Goal: Transaction & Acquisition: Purchase product/service

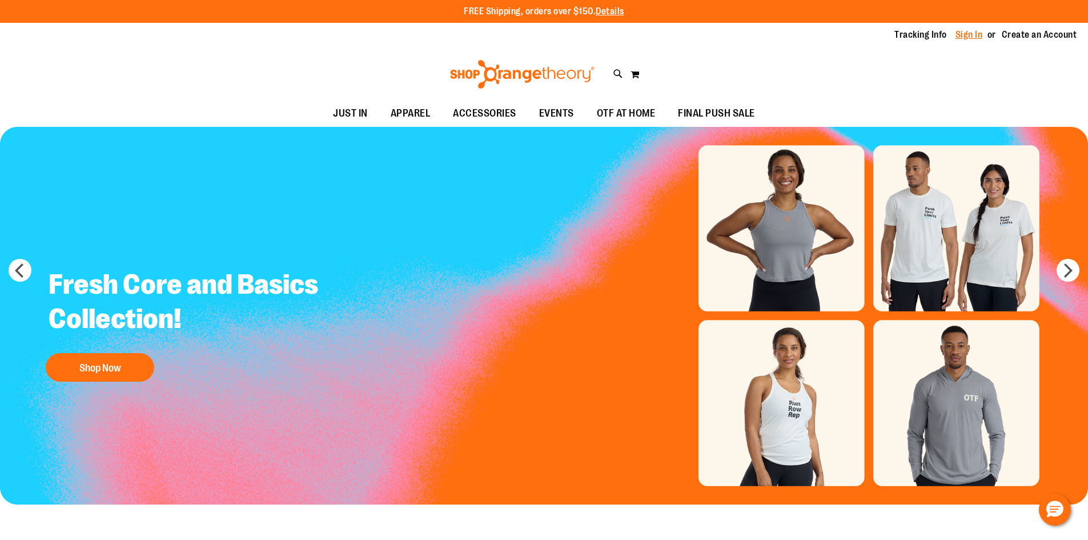
click at [976, 37] on link "Sign In" at bounding box center [969, 35] width 27 height 13
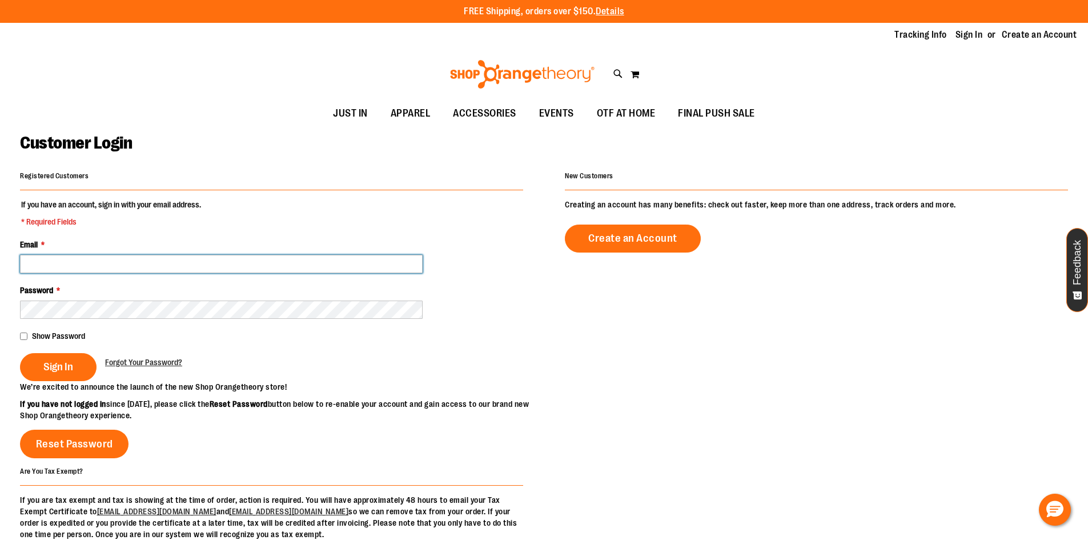
click at [254, 263] on input "Email *" at bounding box center [221, 264] width 403 height 18
type input "**********"
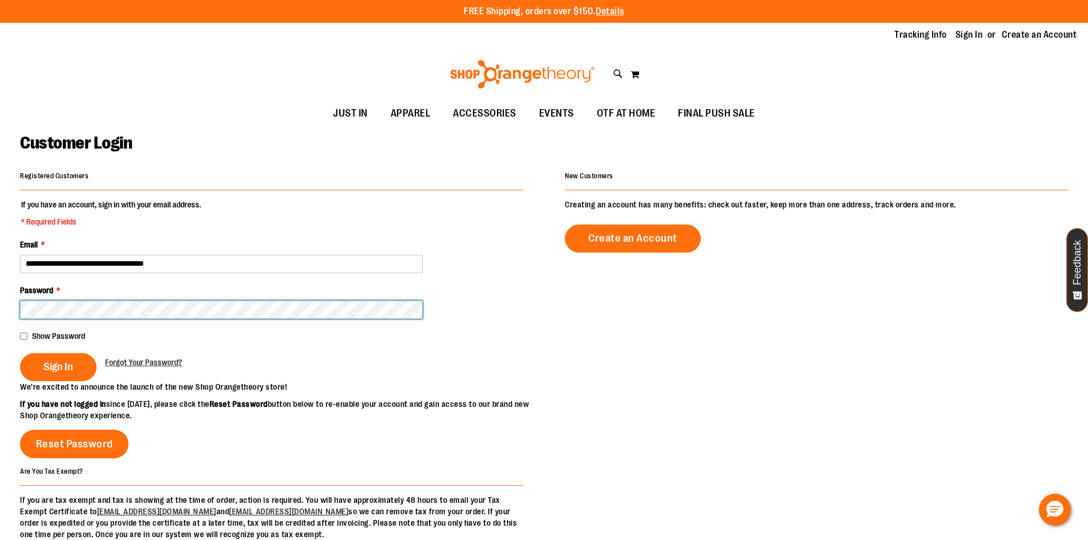
click at [20, 353] on button "Sign In" at bounding box center [58, 367] width 77 height 28
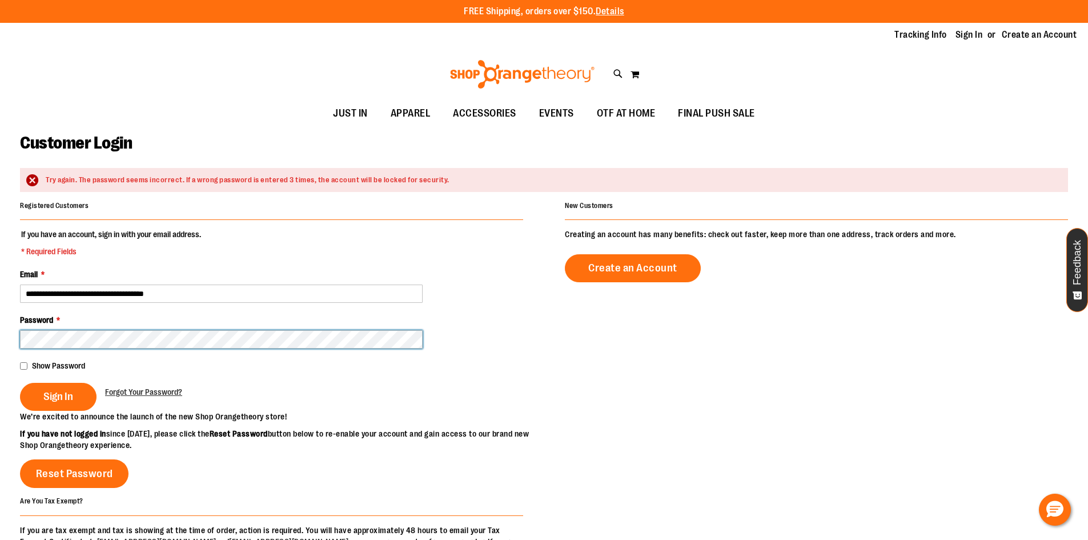
click at [20, 383] on button "Sign In" at bounding box center [58, 397] width 77 height 28
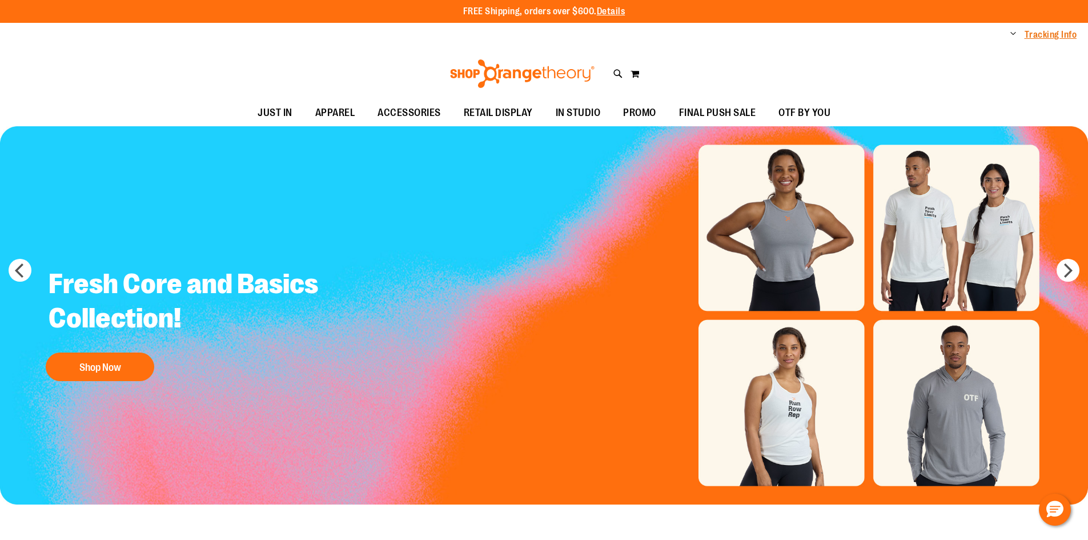
click at [1065, 33] on link "Tracking Info" at bounding box center [1051, 35] width 53 height 13
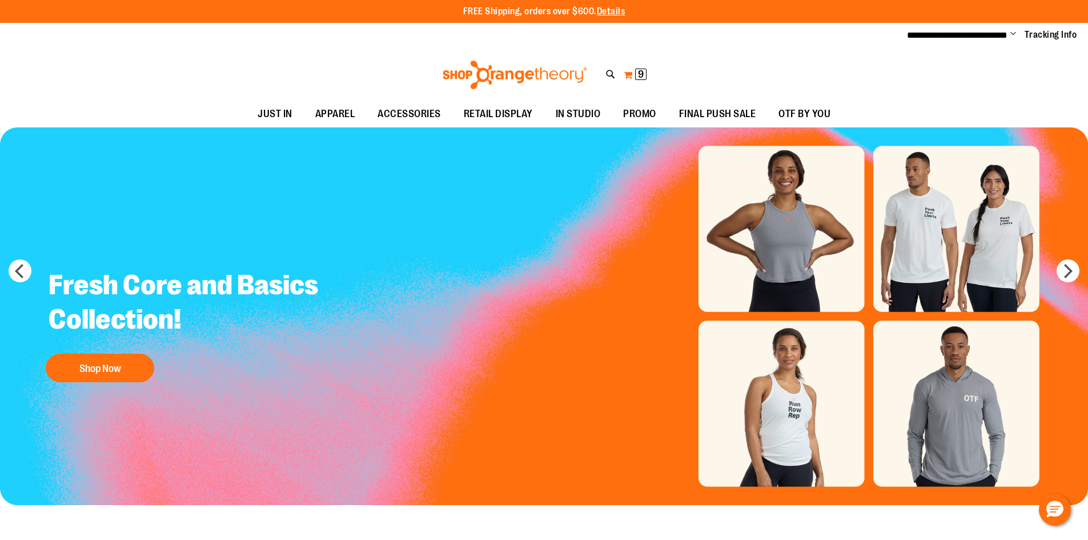
click at [638, 74] on span "9" at bounding box center [641, 74] width 6 height 11
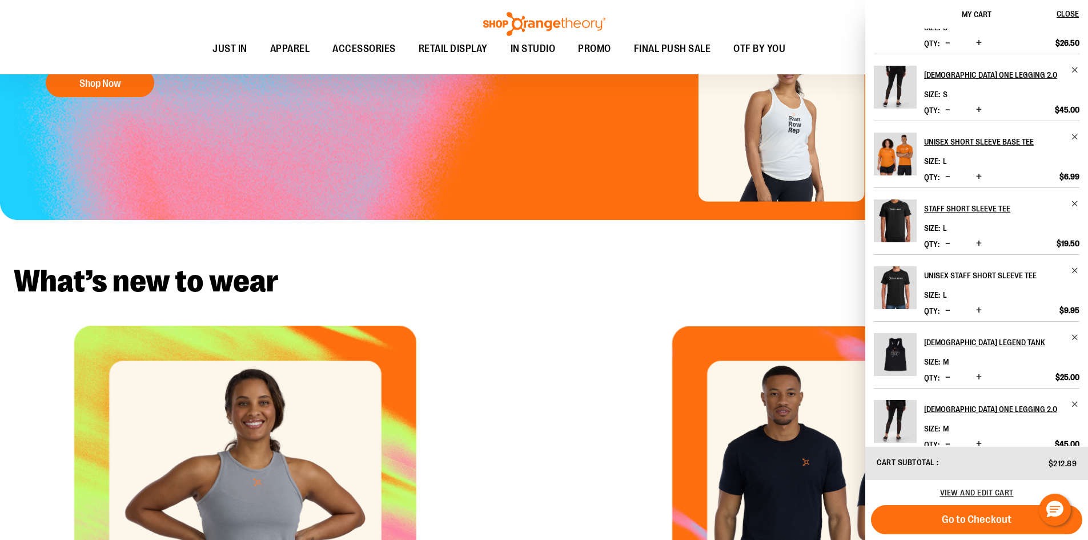
scroll to position [285, 0]
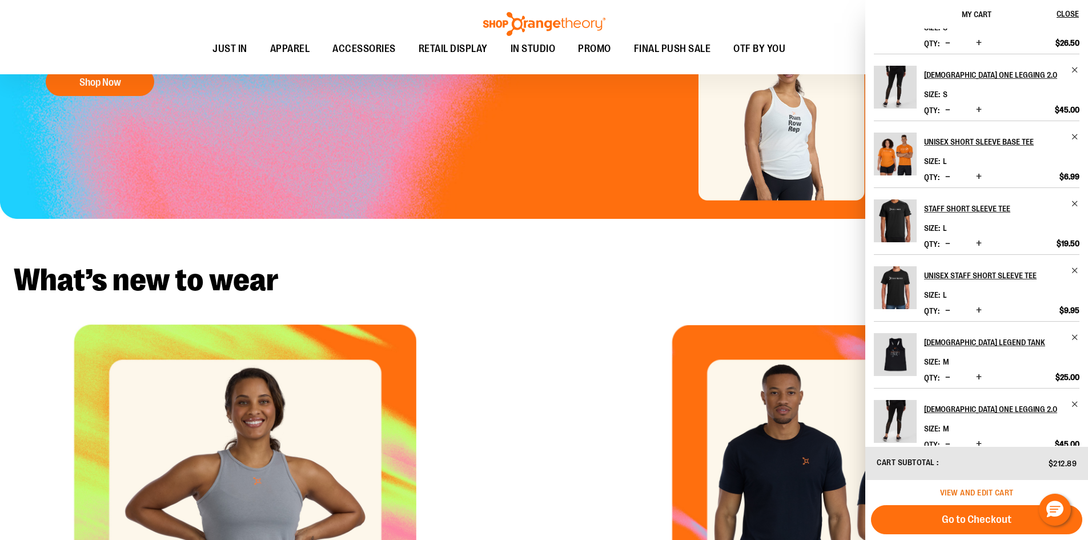
click at [989, 492] on span "View and edit cart" at bounding box center [977, 492] width 74 height 9
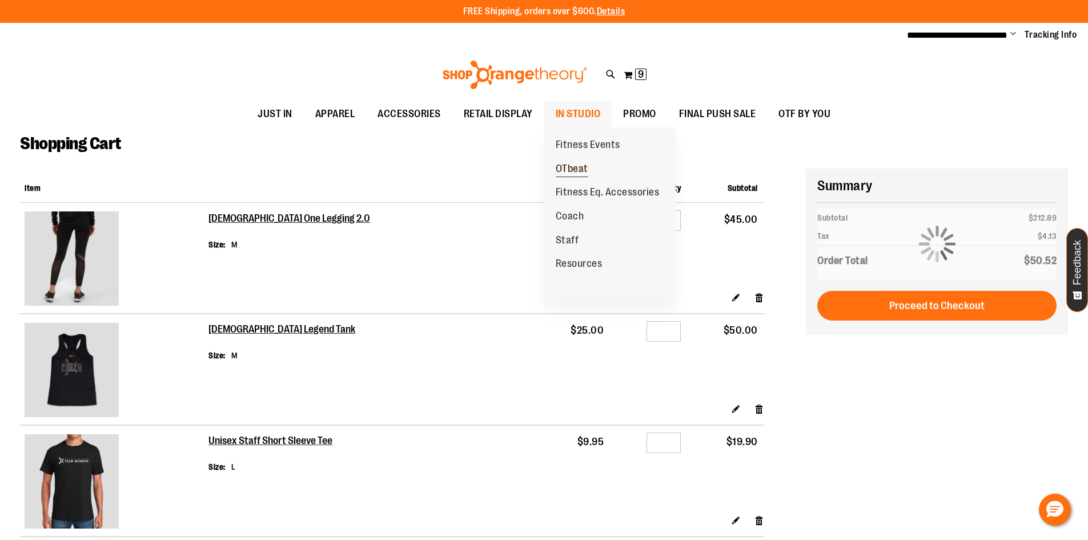
click at [565, 162] on link "OTbeat" at bounding box center [571, 169] width 55 height 24
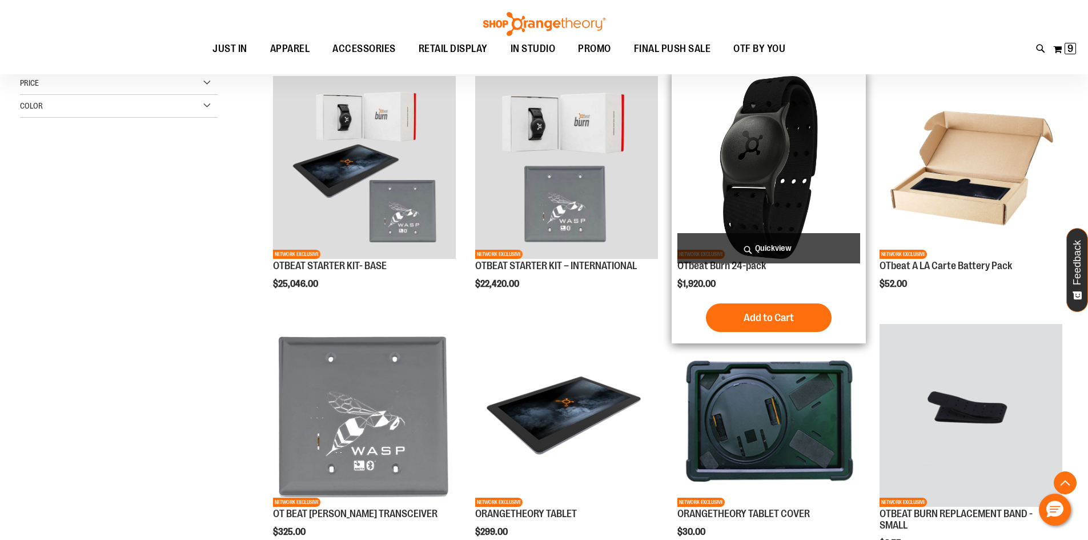
scroll to position [456, 0]
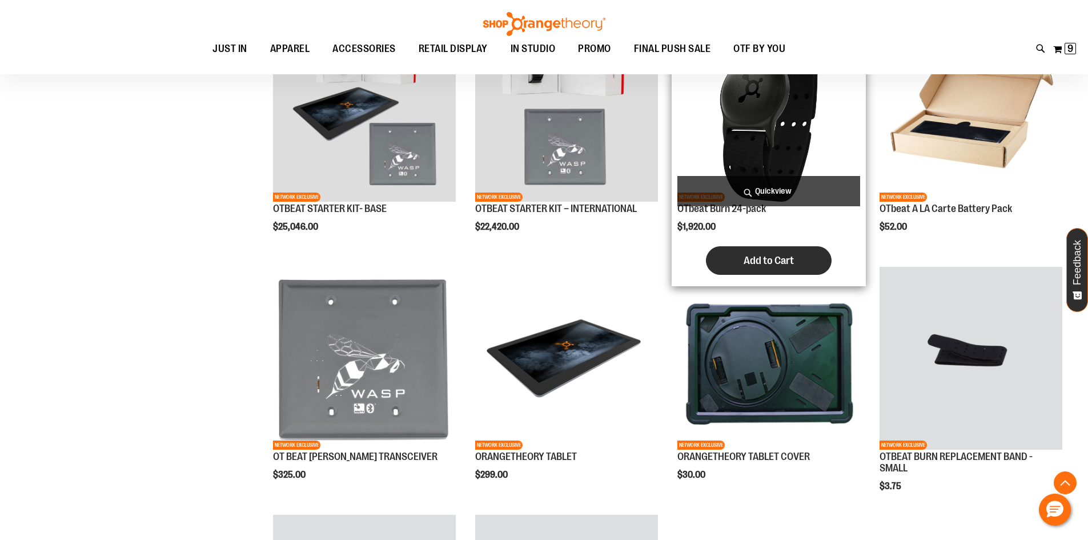
click at [747, 256] on span "Add to Cart" at bounding box center [769, 260] width 50 height 13
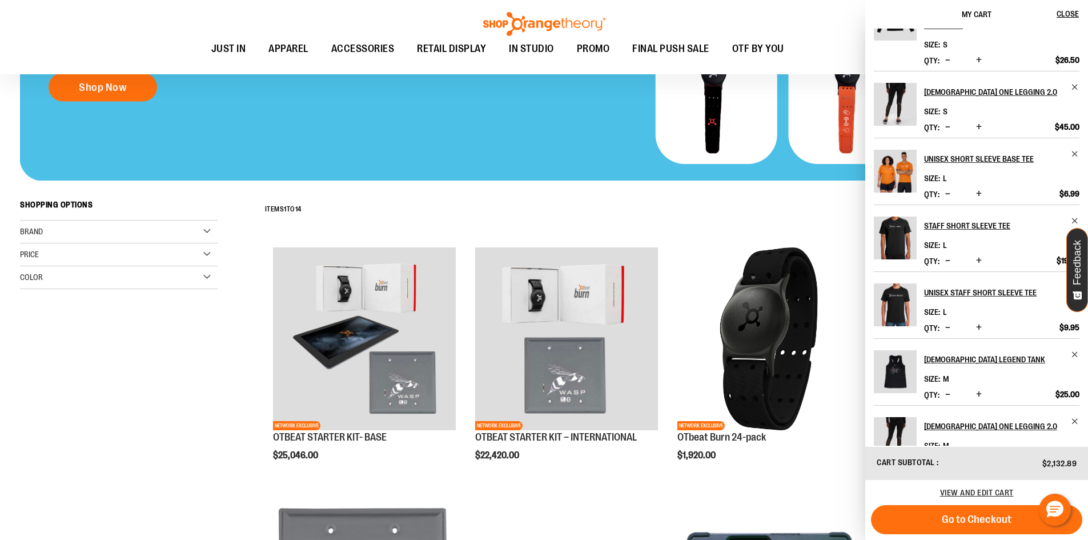
scroll to position [122, 0]
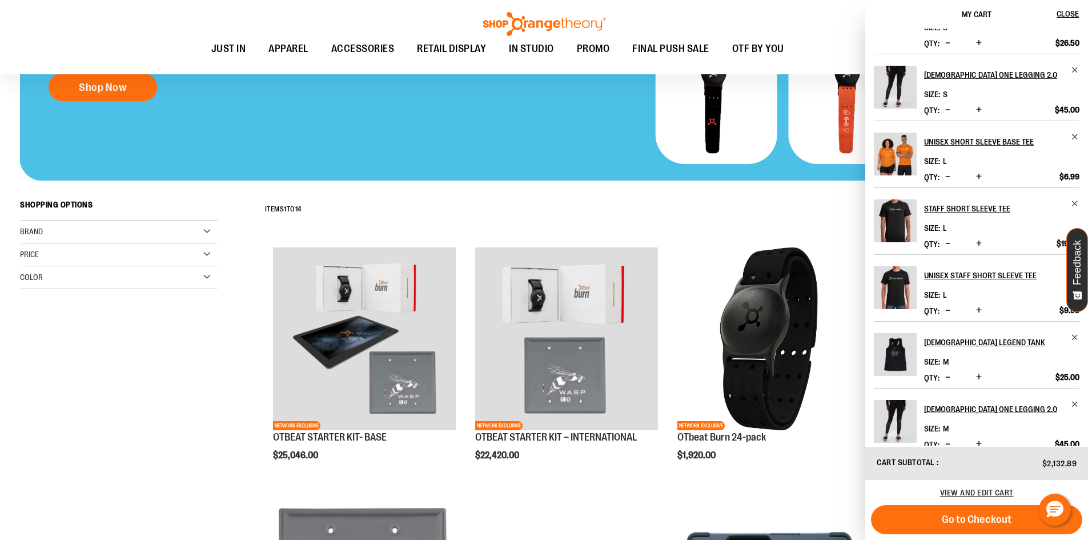
click at [482, 120] on img at bounding box center [543, 66] width 1047 height 228
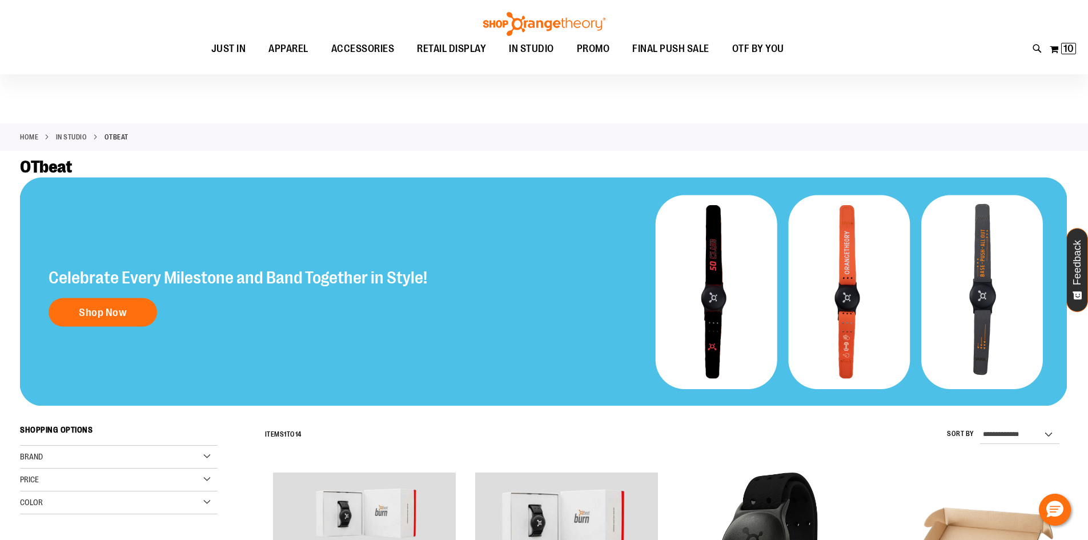
scroll to position [0, 0]
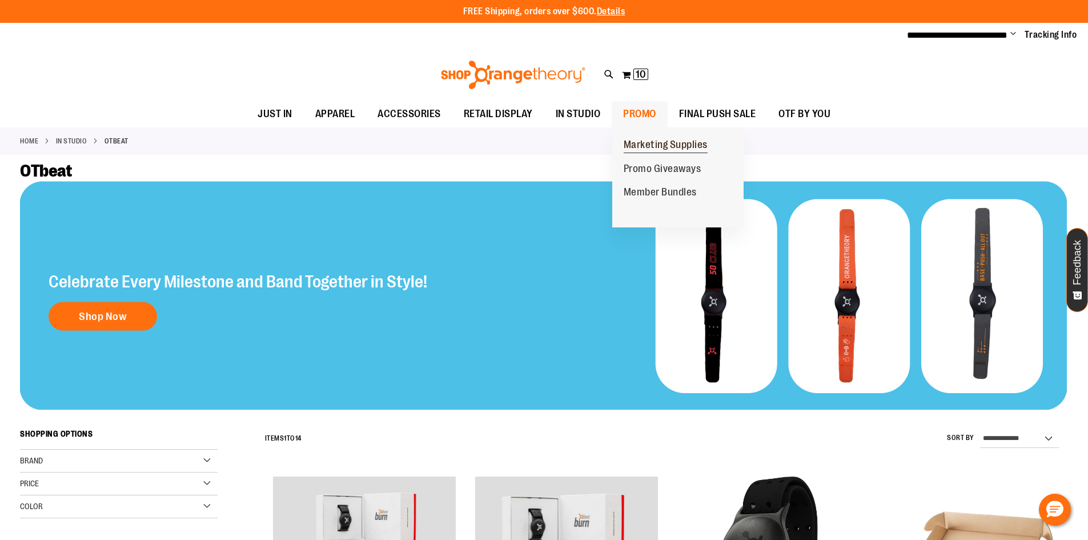
click at [639, 141] on span "Marketing Supplies" at bounding box center [666, 146] width 84 height 14
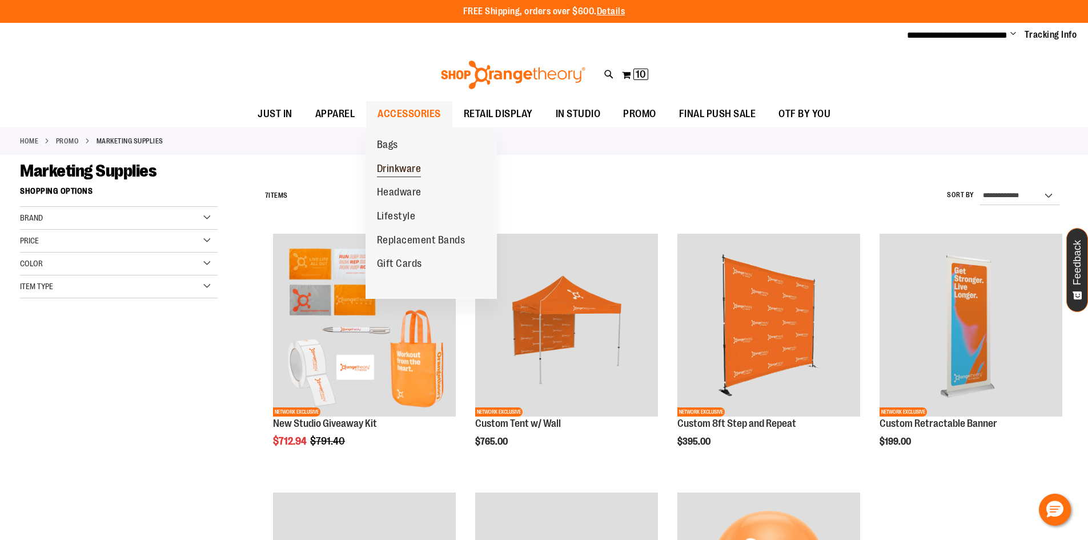
click at [403, 163] on span "Drinkware" at bounding box center [399, 170] width 45 height 14
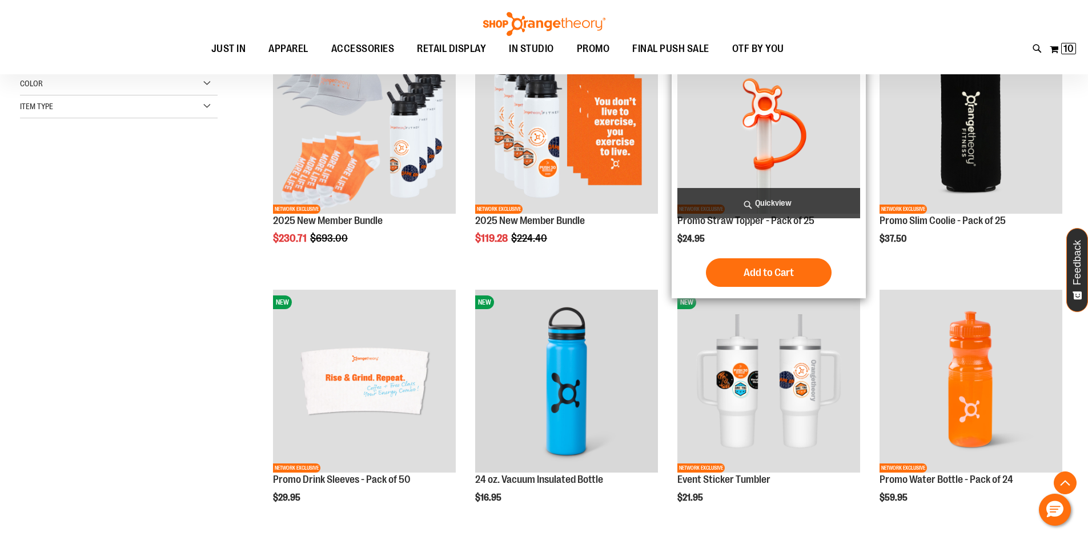
scroll to position [228, 0]
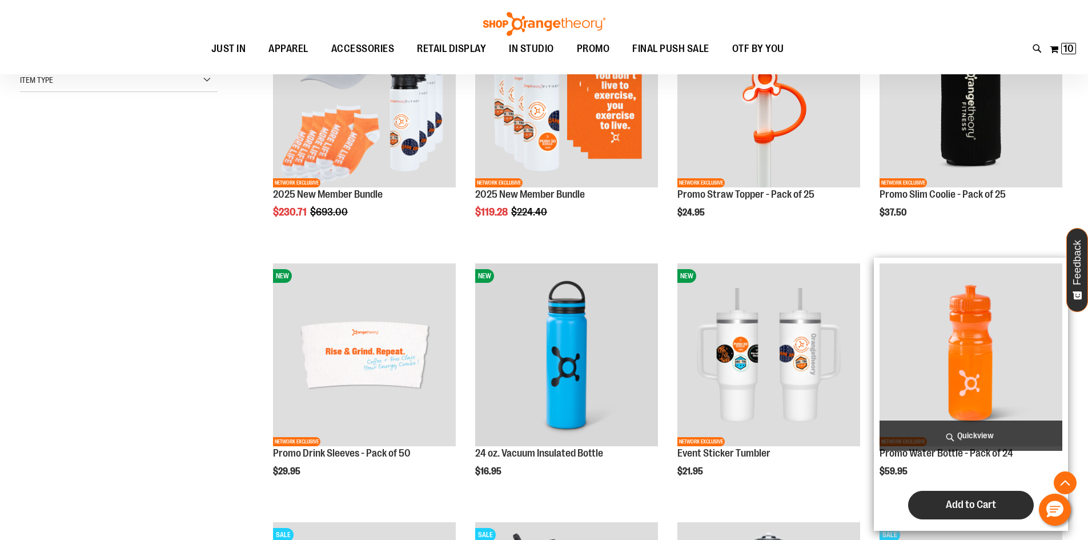
click at [966, 503] on span "Add to Cart" at bounding box center [971, 504] width 50 height 13
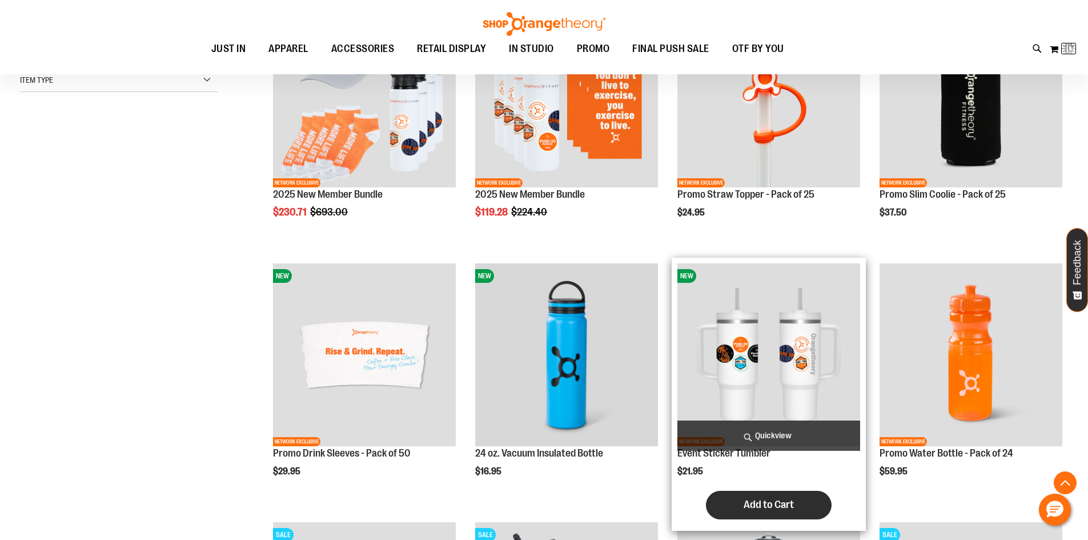
click at [776, 512] on button "Add to Cart" at bounding box center [769, 505] width 126 height 29
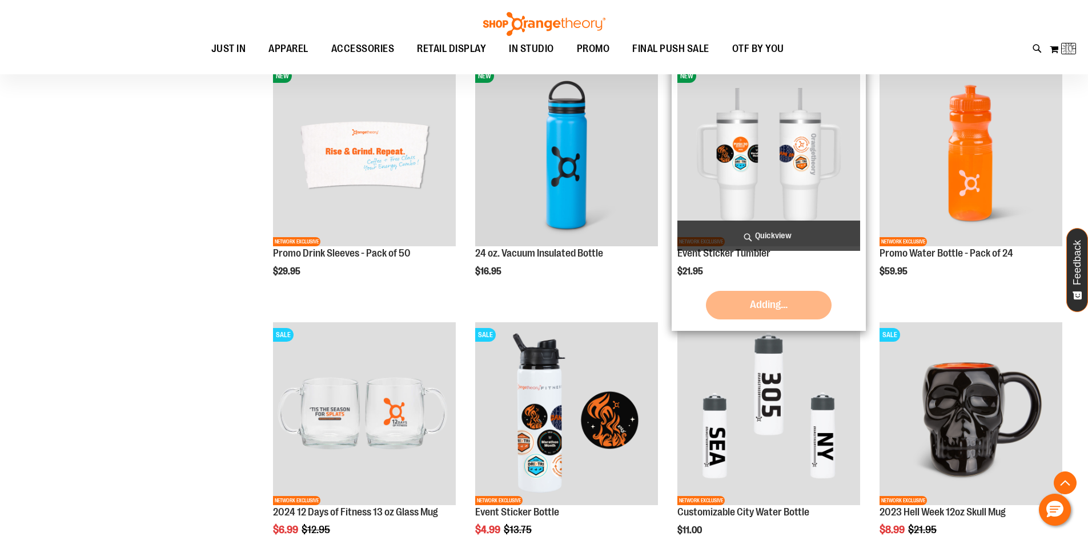
scroll to position [456, 0]
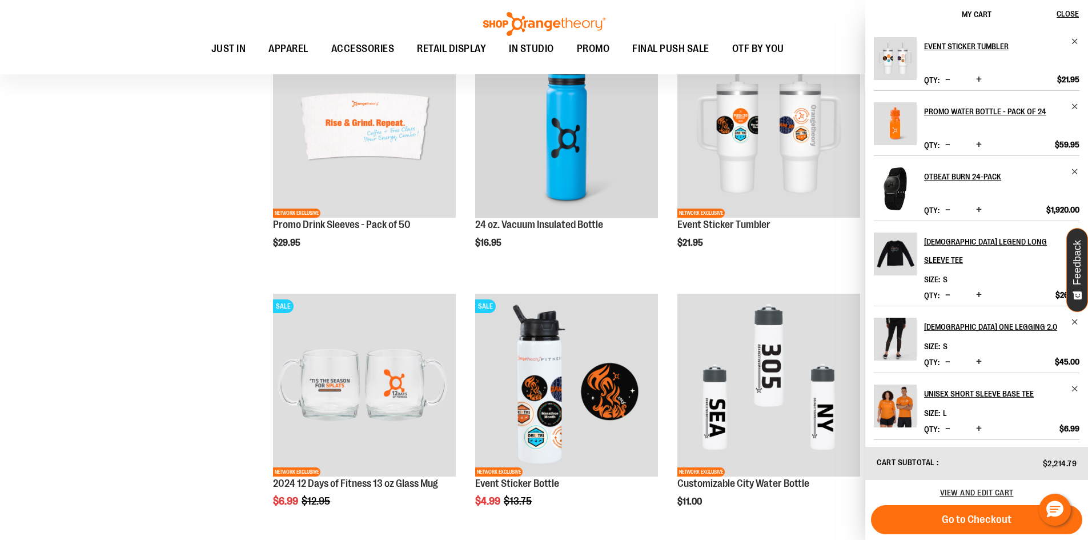
click at [948, 80] on span "Decrease product quantity" at bounding box center [947, 79] width 5 height 11
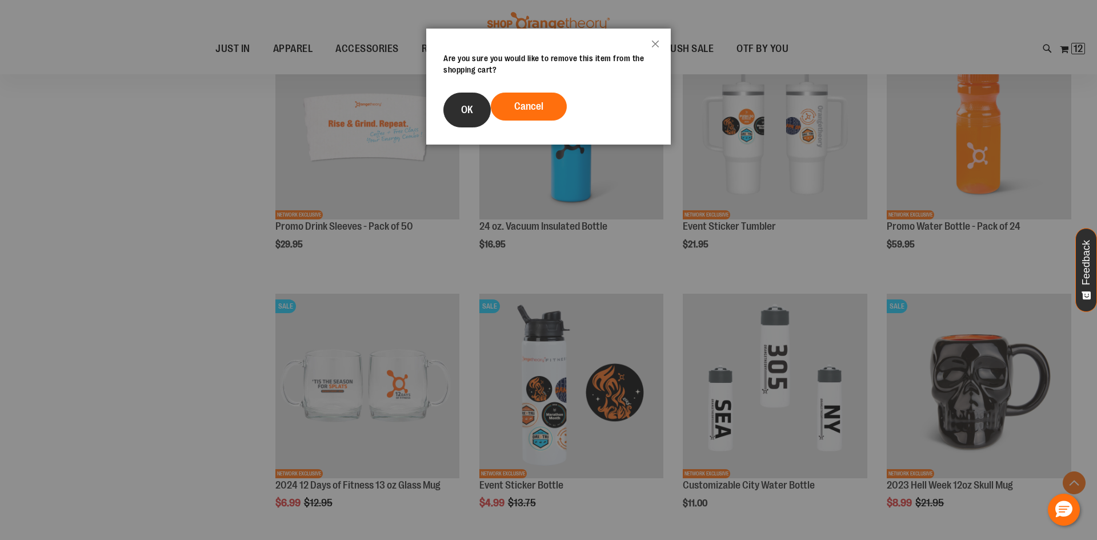
click at [476, 109] on button "OK" at bounding box center [466, 110] width 47 height 35
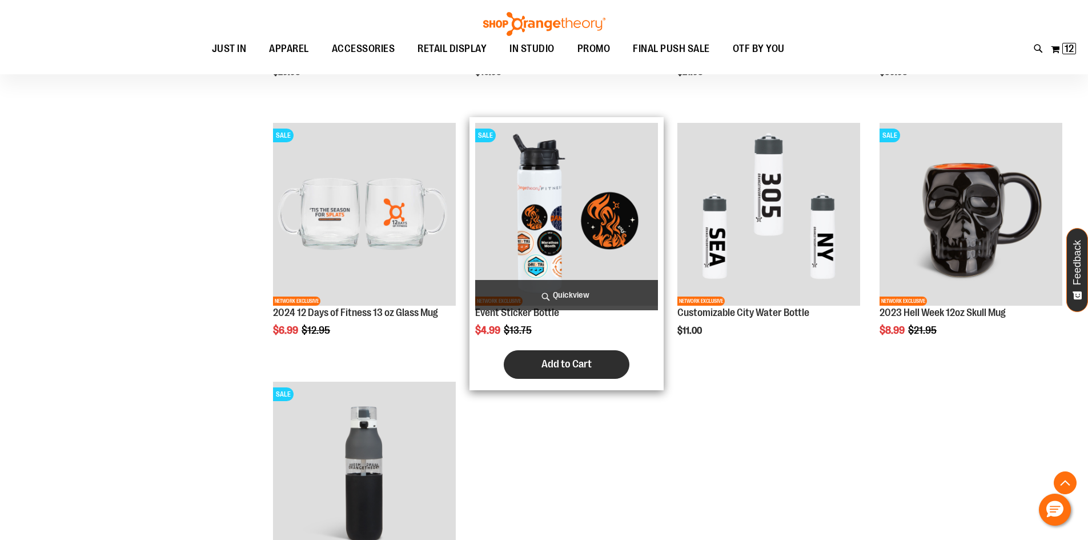
scroll to position [628, 0]
click at [555, 215] on img "product" at bounding box center [566, 213] width 183 height 183
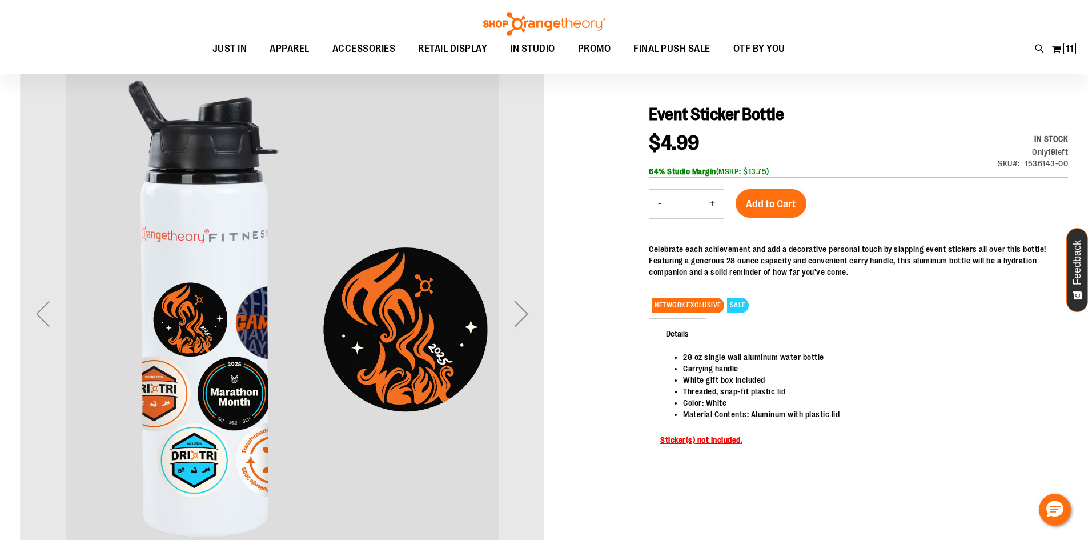
scroll to position [114, 0]
click at [711, 201] on button "+" at bounding box center [712, 204] width 23 height 29
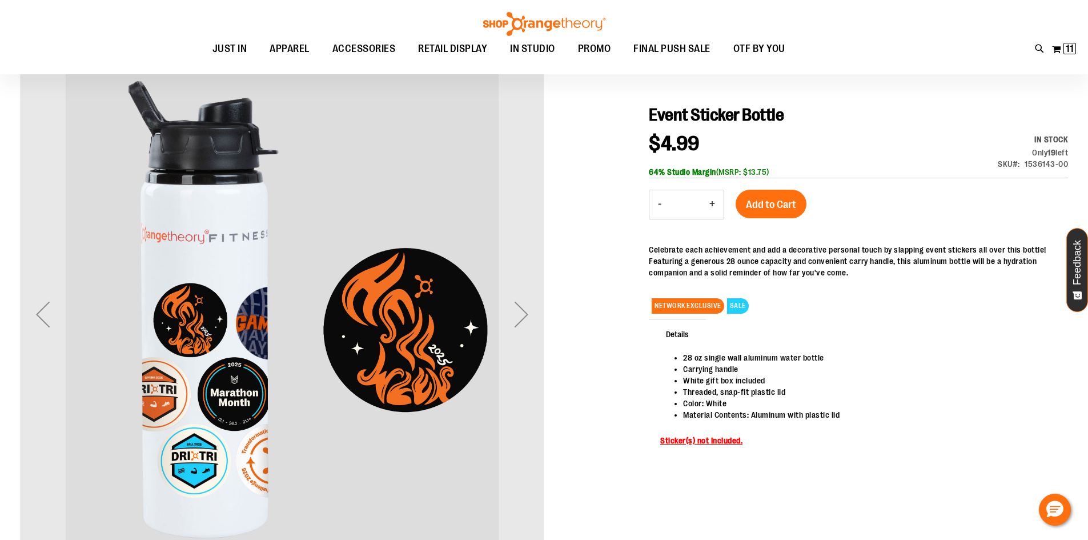
click at [711, 201] on button "+" at bounding box center [712, 204] width 23 height 29
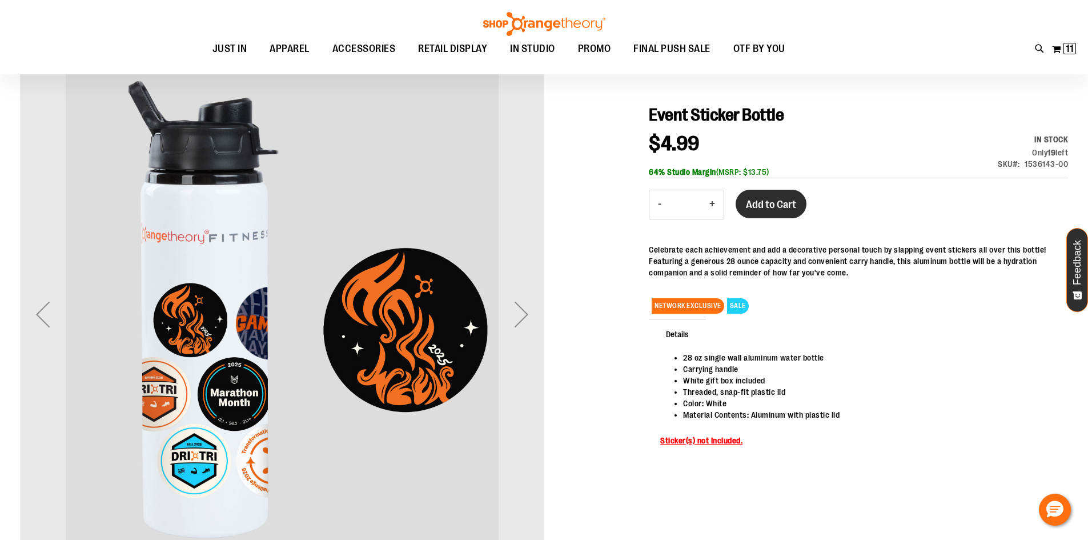
click at [761, 202] on span "Add to Cart" at bounding box center [771, 204] width 50 height 13
click at [661, 203] on button "-" at bounding box center [659, 204] width 21 height 29
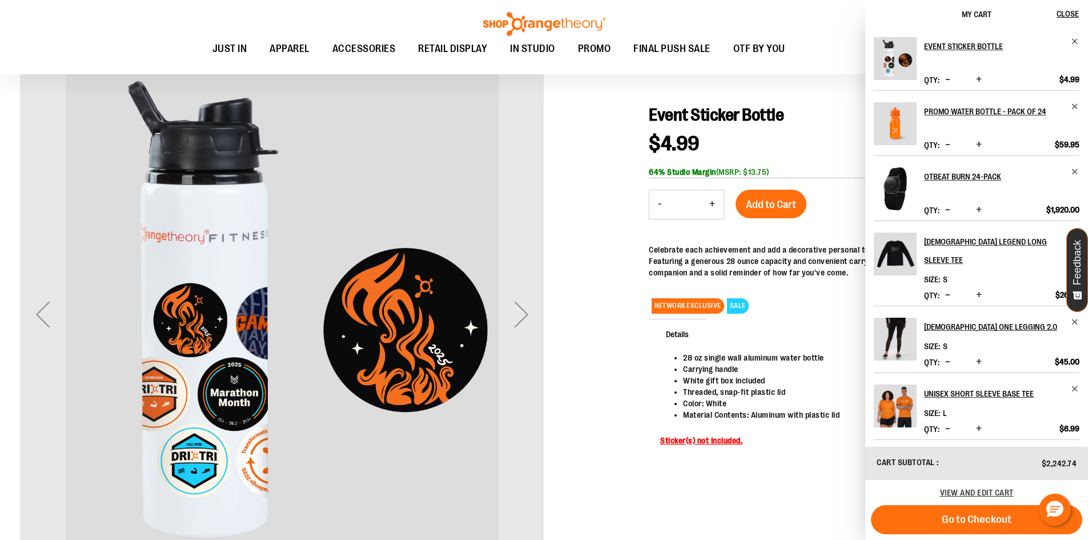
click at [661, 203] on button "-" at bounding box center [659, 204] width 21 height 29
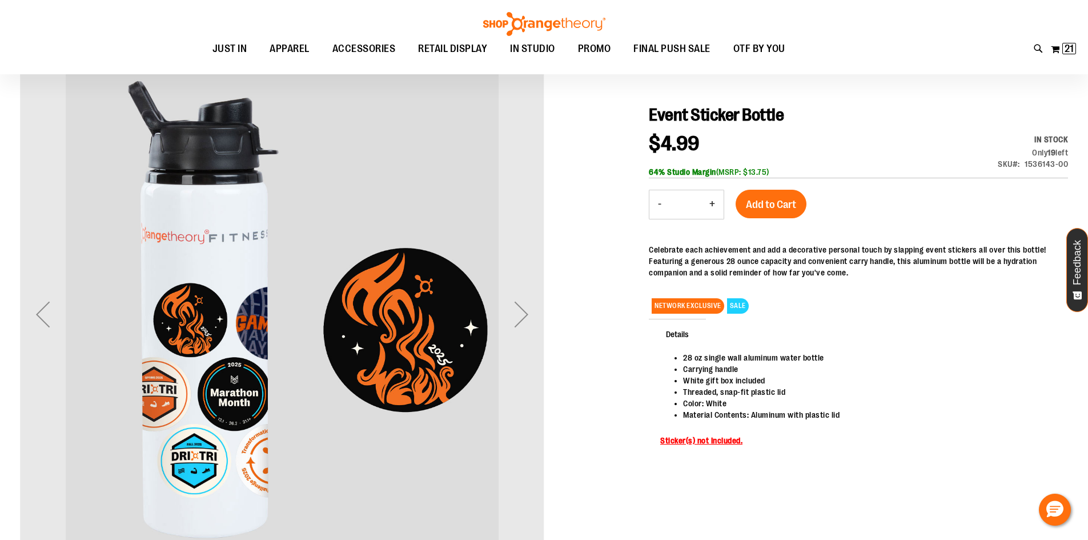
click at [661, 203] on button "-" at bounding box center [659, 204] width 21 height 29
type input "*"
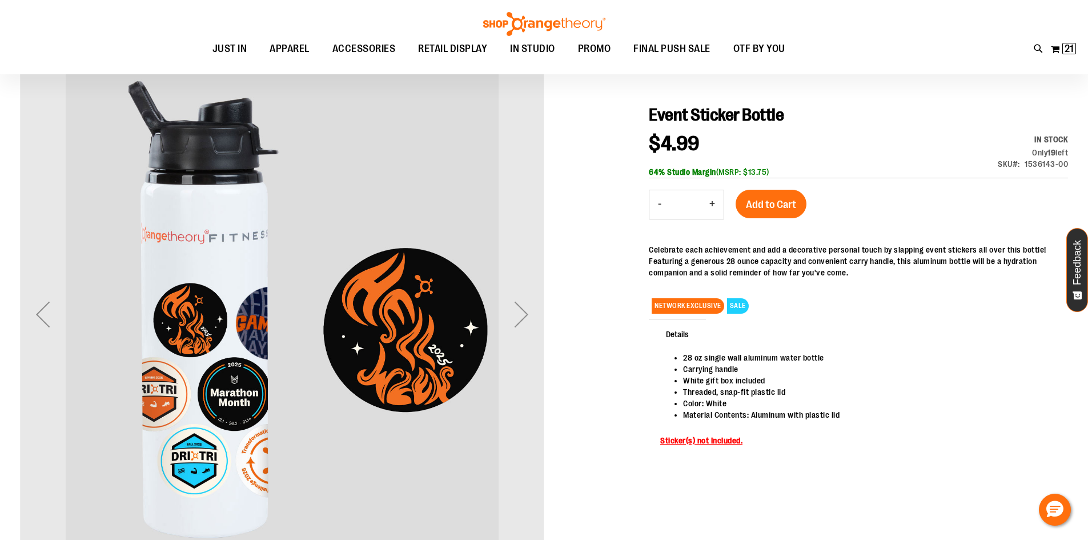
click at [661, 203] on button "-" at bounding box center [659, 204] width 21 height 29
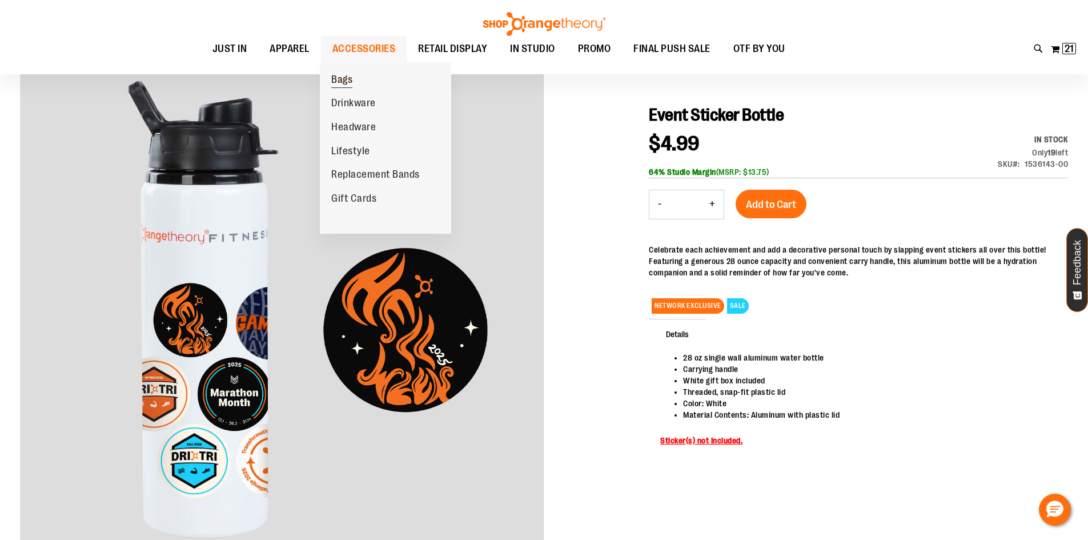
click at [342, 80] on span "Bags" at bounding box center [341, 81] width 21 height 14
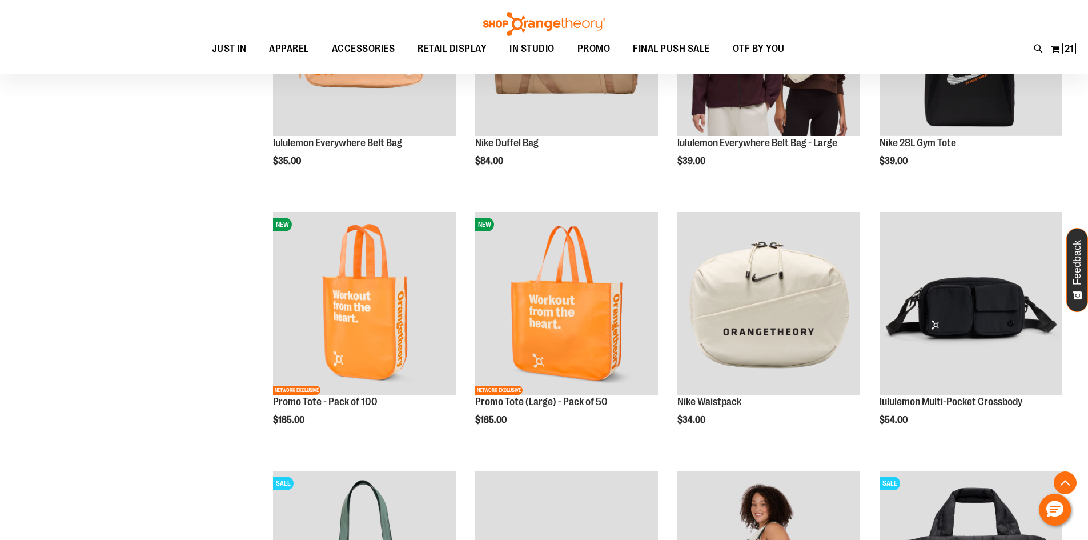
scroll to position [285, 0]
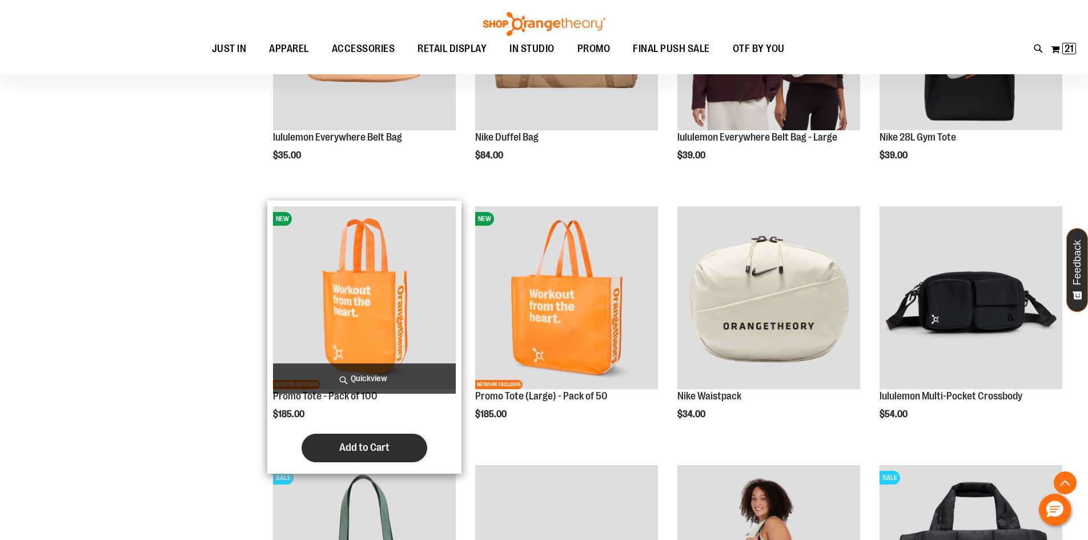
click at [408, 443] on button "Add to Cart" at bounding box center [365, 448] width 126 height 29
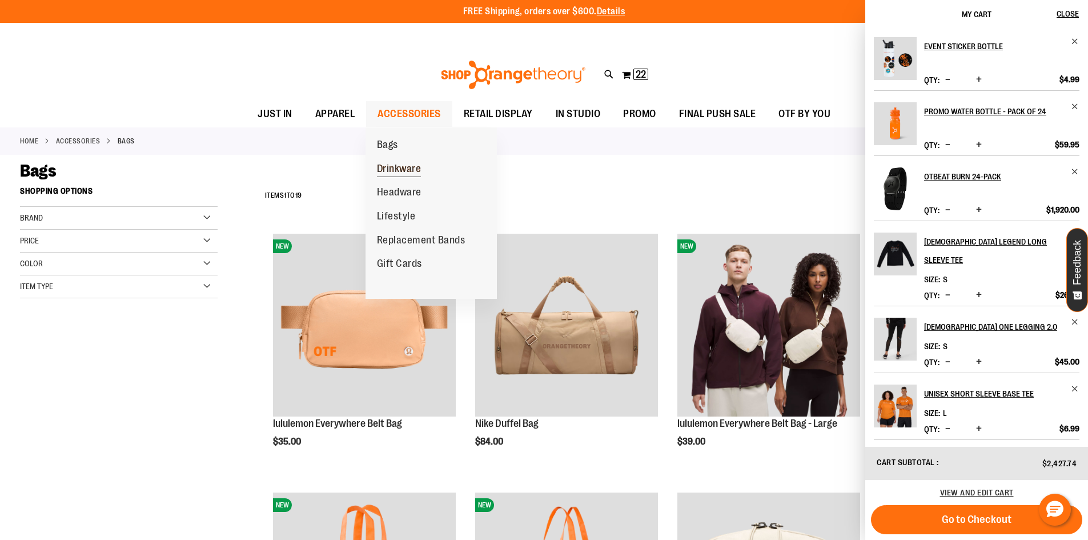
click at [398, 166] on span "Drinkware" at bounding box center [399, 170] width 45 height 14
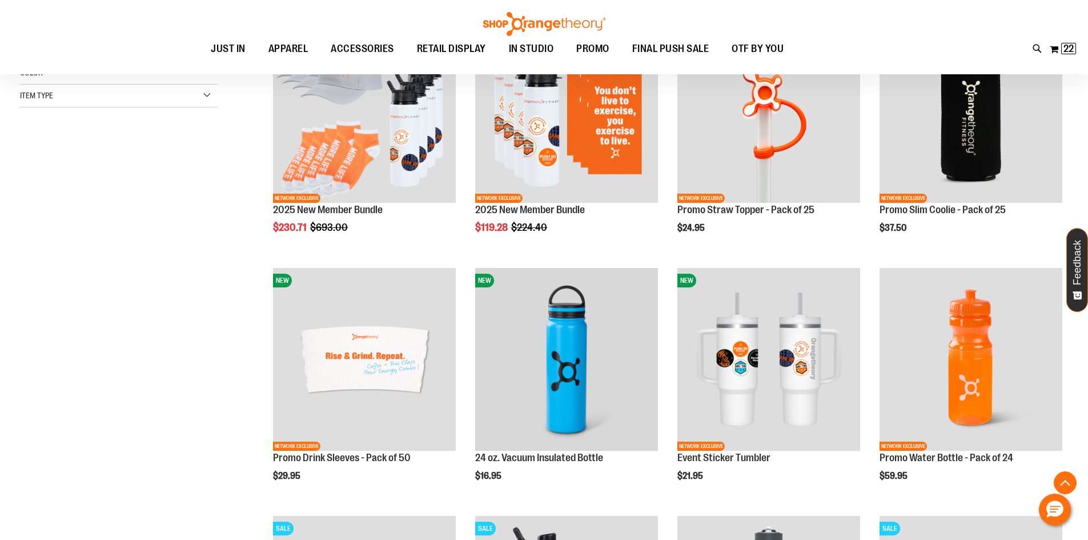
scroll to position [228, 0]
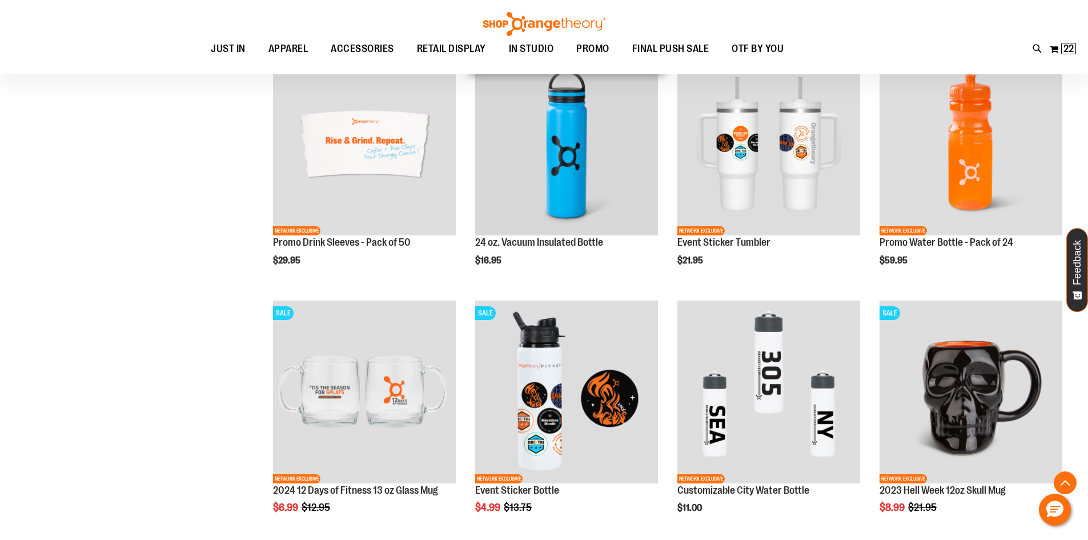
scroll to position [456, 0]
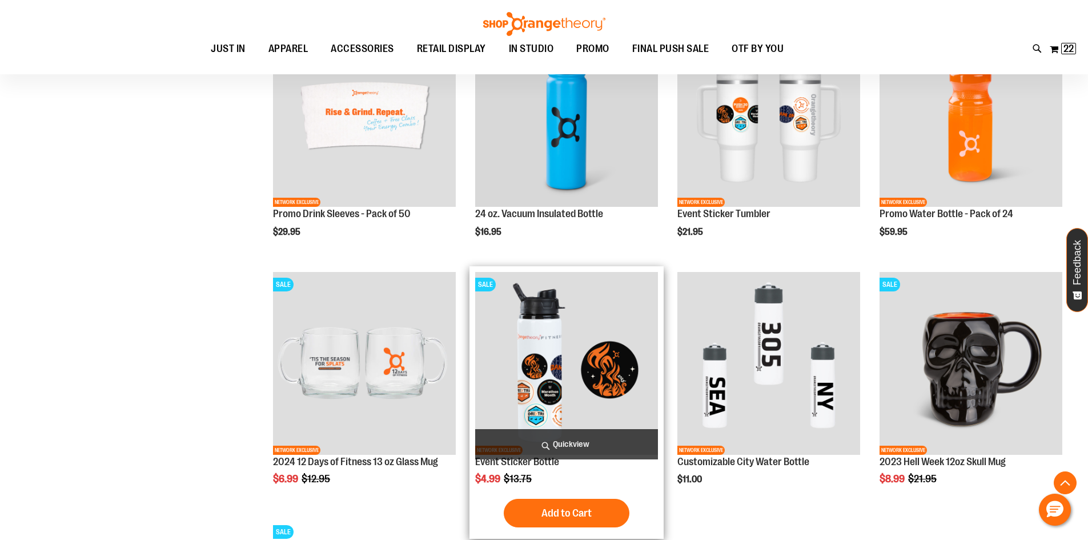
click at [567, 387] on img "product" at bounding box center [566, 363] width 183 height 183
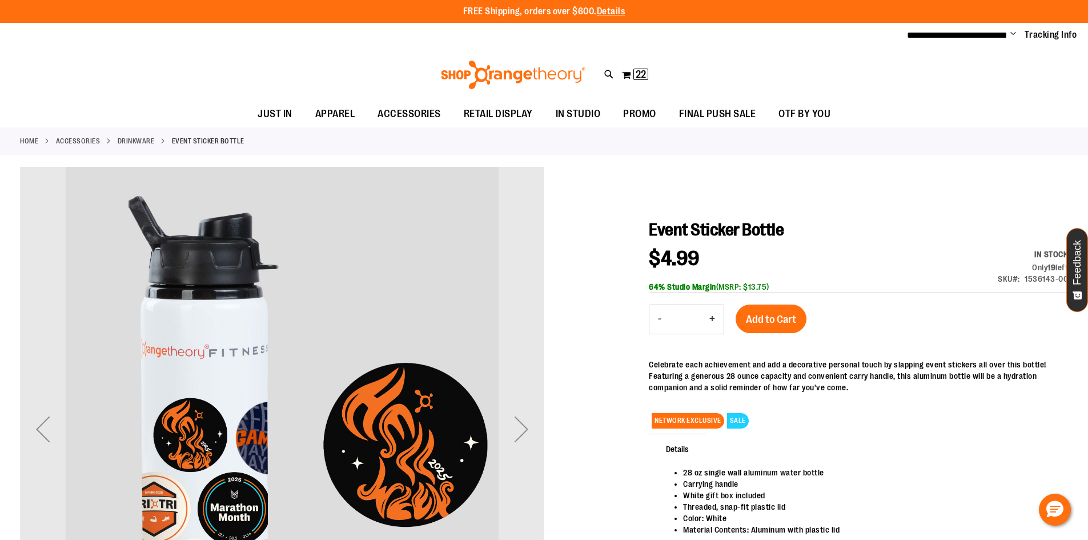
click at [711, 319] on button "+" at bounding box center [712, 319] width 23 height 29
type input "*"
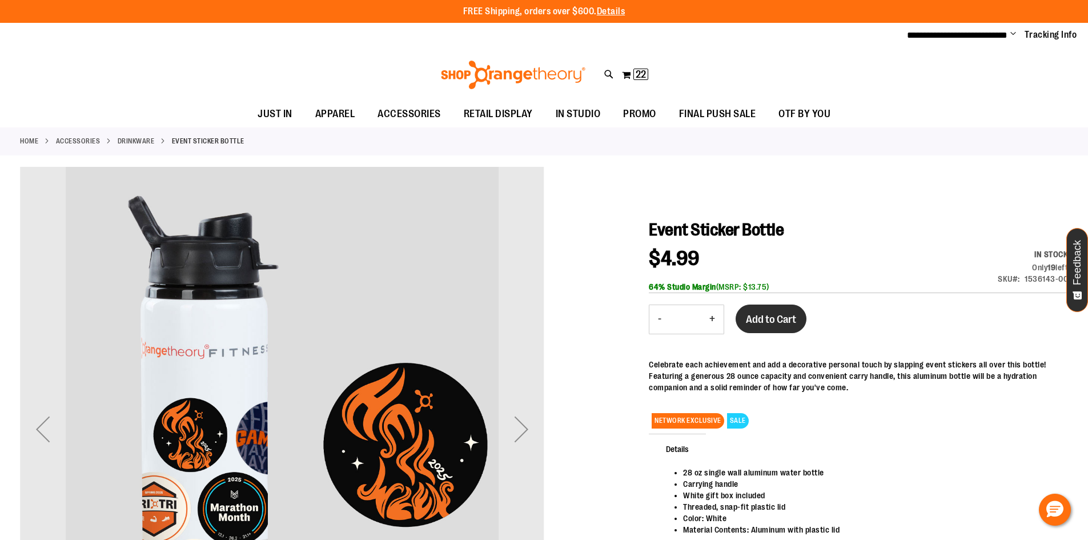
click at [763, 317] on span "Add to Cart" at bounding box center [771, 319] width 50 height 13
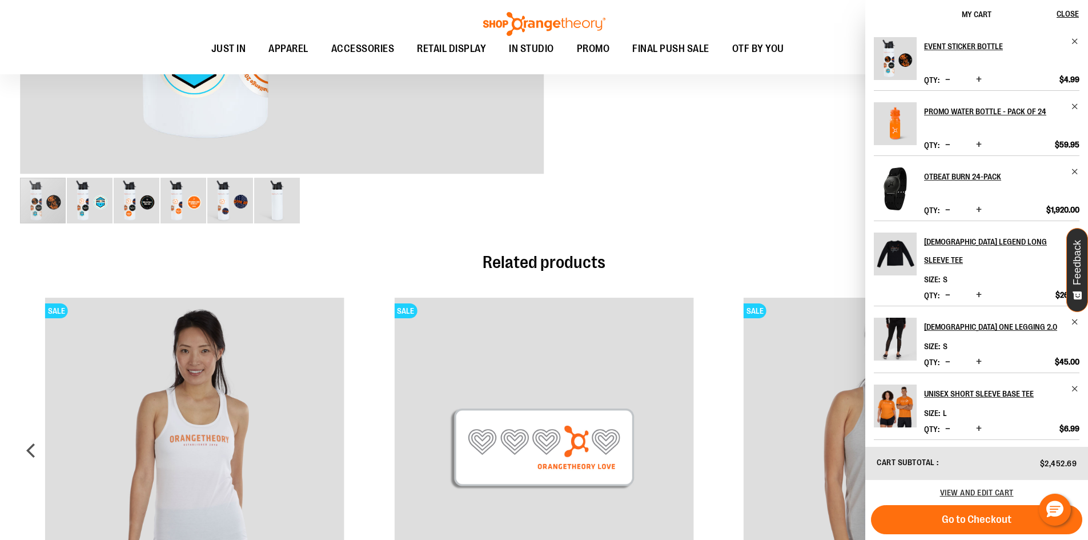
scroll to position [47, 0]
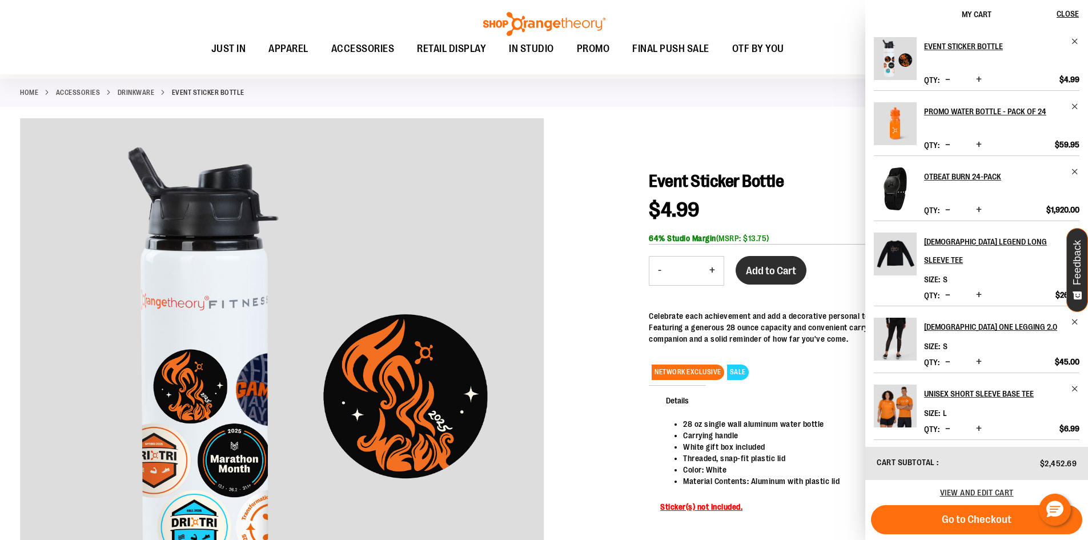
click at [766, 263] on button "Add to Cart" at bounding box center [771, 270] width 71 height 29
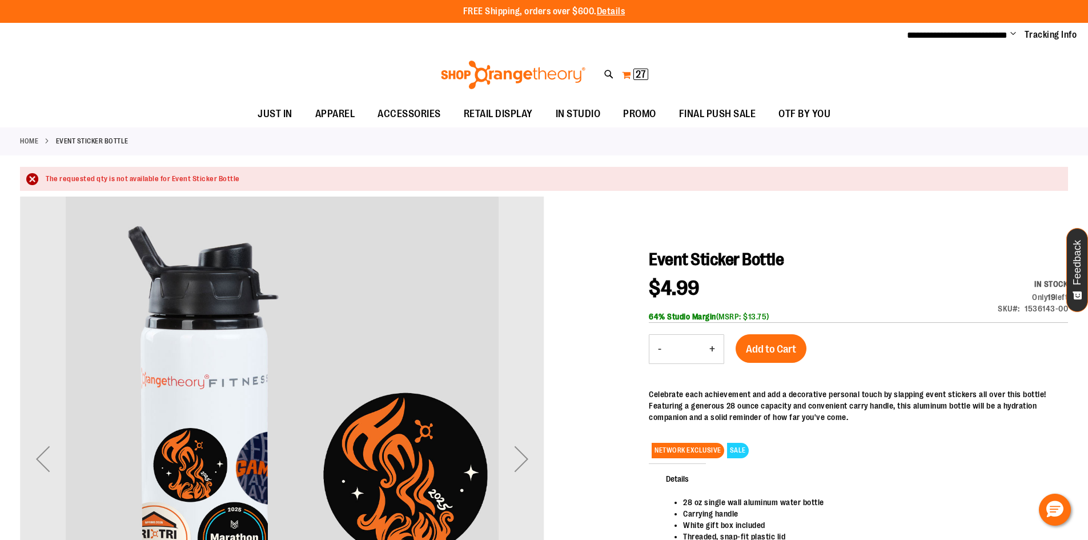
click at [640, 75] on span "27" at bounding box center [641, 74] width 10 height 11
